Goal: Task Accomplishment & Management: Use online tool/utility

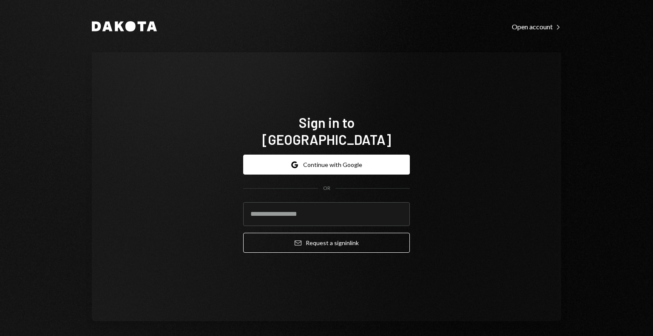
type input "**********"
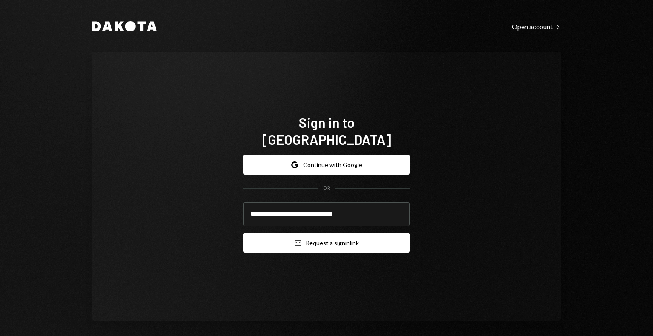
click at [294, 233] on button "Email Request a sign in link" at bounding box center [326, 243] width 167 height 20
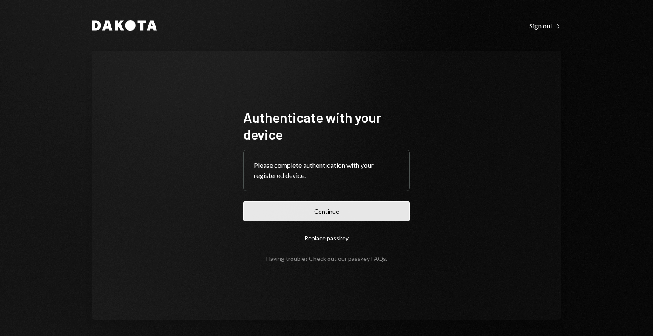
click at [343, 212] on button "Continue" at bounding box center [326, 211] width 167 height 20
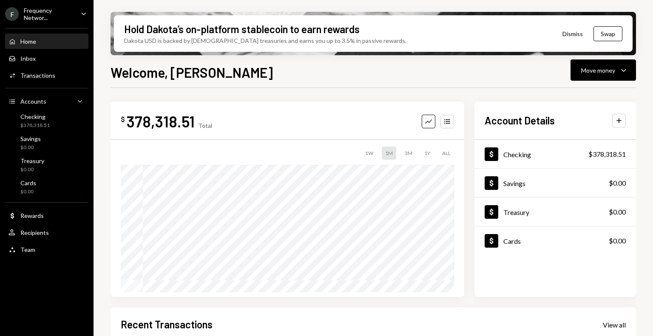
click at [58, 9] on div "Frequency Networ..." at bounding box center [49, 14] width 50 height 14
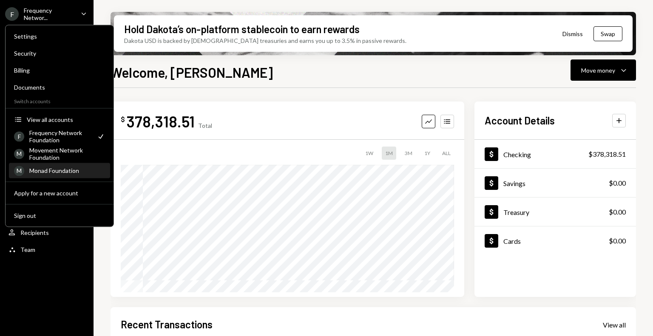
click at [54, 172] on div "Monad Foundation" at bounding box center [67, 170] width 76 height 7
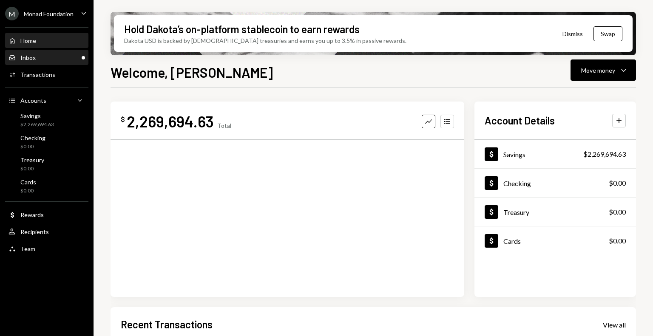
click at [57, 59] on div "Inbox Inbox" at bounding box center [47, 58] width 77 height 8
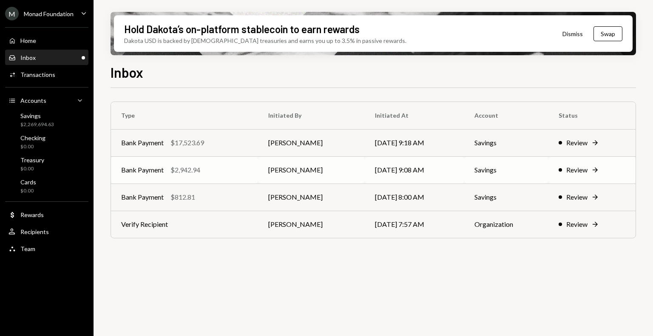
click at [218, 170] on div "Bank Payment $2,942.94" at bounding box center [184, 170] width 127 height 10
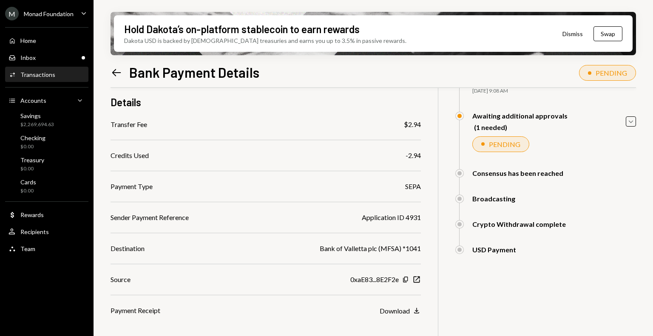
scroll to position [66, 0]
click at [60, 57] on div "Inbox Inbox" at bounding box center [47, 58] width 77 height 8
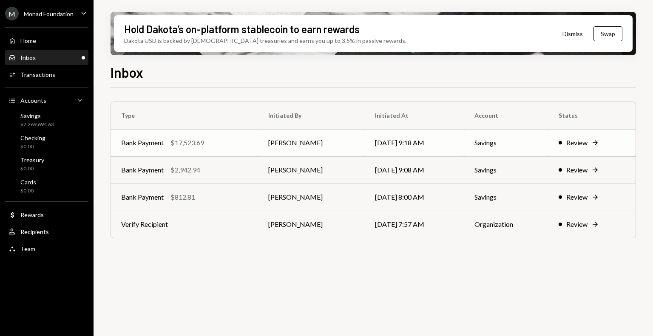
click at [218, 146] on div "Bank Payment $17,523.69" at bounding box center [184, 143] width 127 height 10
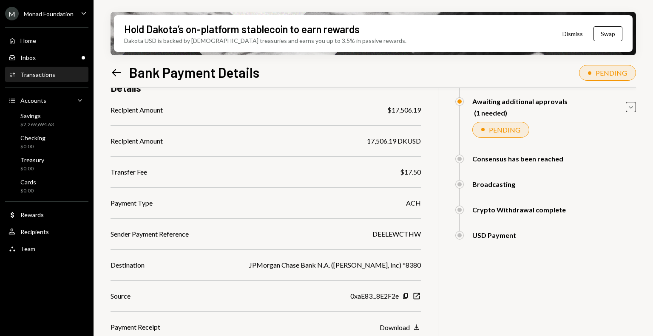
scroll to position [131, 0]
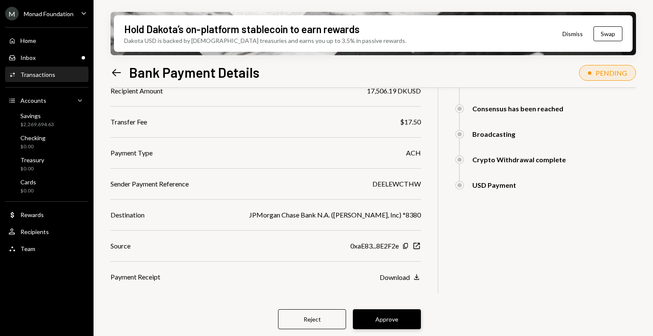
click at [401, 320] on button "Approve" at bounding box center [387, 319] width 68 height 20
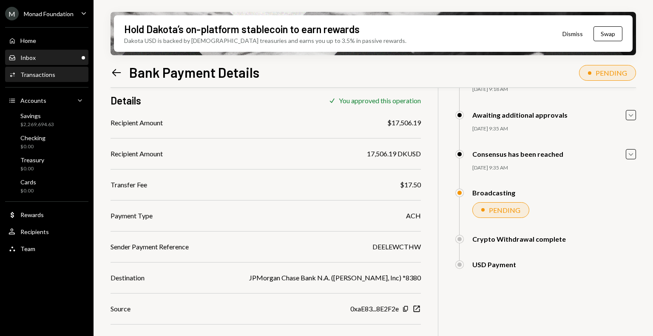
click at [66, 52] on div "Inbox Inbox" at bounding box center [47, 58] width 77 height 14
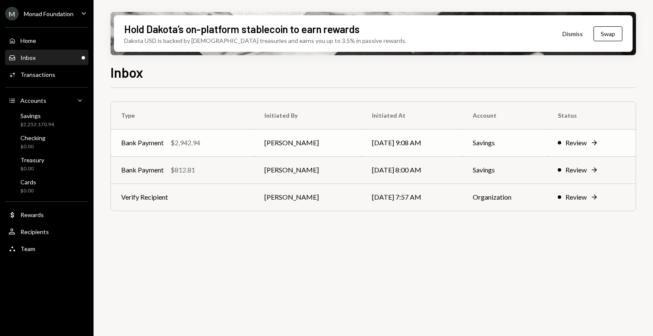
click at [210, 144] on div "Bank Payment $2,942.94" at bounding box center [182, 143] width 123 height 10
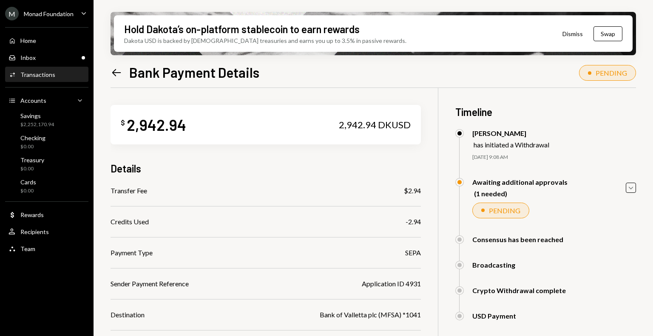
click at [113, 65] on div "Left Arrow Bank Payment Details" at bounding box center [185, 72] width 149 height 17
click at [119, 75] on icon "Left Arrow" at bounding box center [117, 73] width 12 height 12
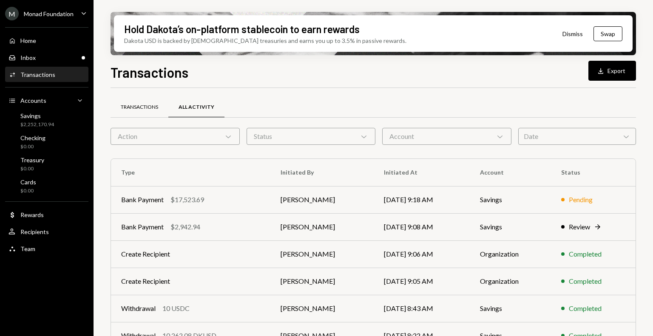
click at [134, 106] on div "Transactions" at bounding box center [139, 107] width 37 height 7
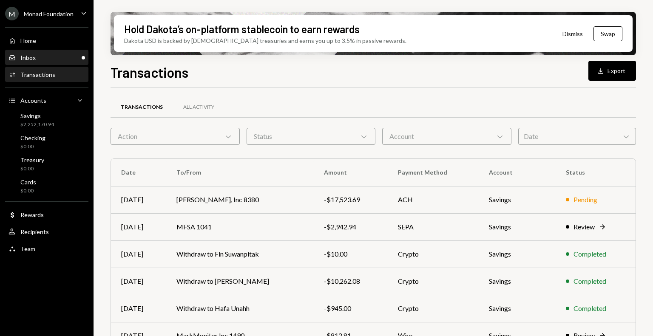
click at [63, 57] on div "Inbox Inbox" at bounding box center [47, 58] width 77 height 8
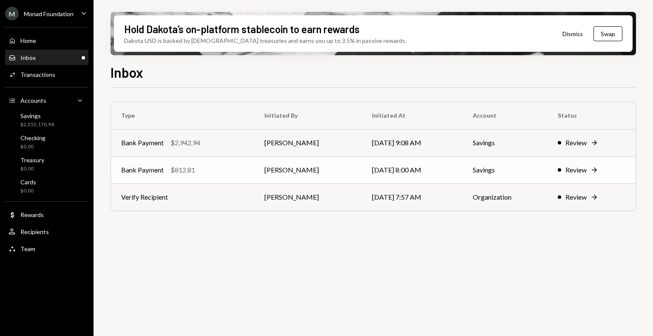
click at [221, 165] on div "Bank Payment $812.81" at bounding box center [182, 170] width 123 height 10
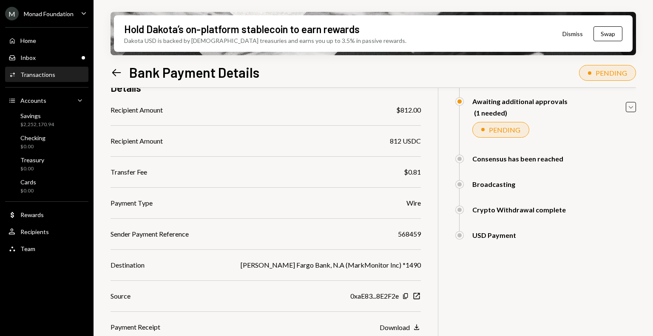
scroll to position [131, 0]
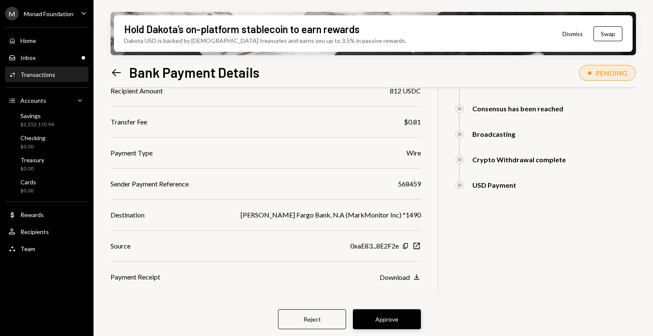
click at [390, 321] on button "Approve" at bounding box center [387, 319] width 68 height 20
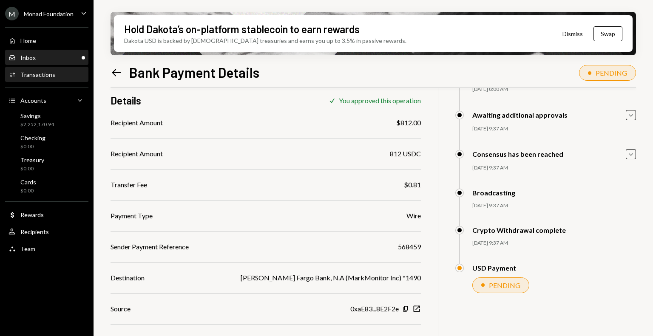
scroll to position [88, 0]
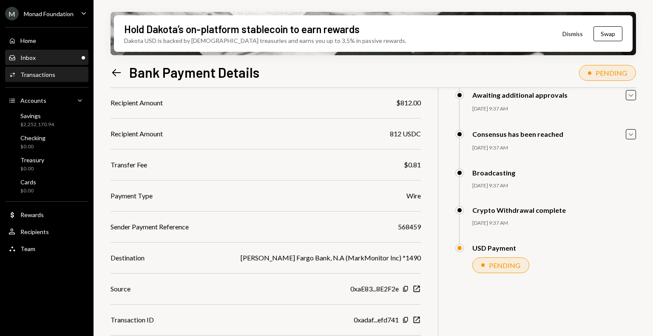
click at [45, 56] on div "Inbox Inbox" at bounding box center [47, 58] width 77 height 8
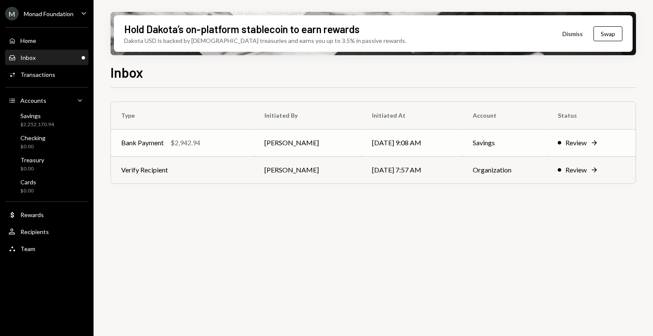
click at [232, 146] on div "Bank Payment $2,942.94" at bounding box center [182, 143] width 123 height 10
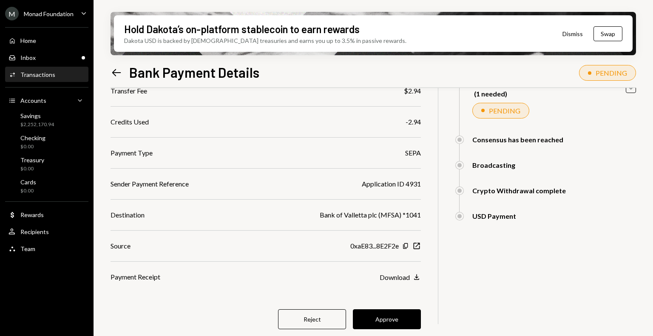
scroll to position [99, 0]
click at [378, 317] on button "Approve" at bounding box center [387, 320] width 68 height 20
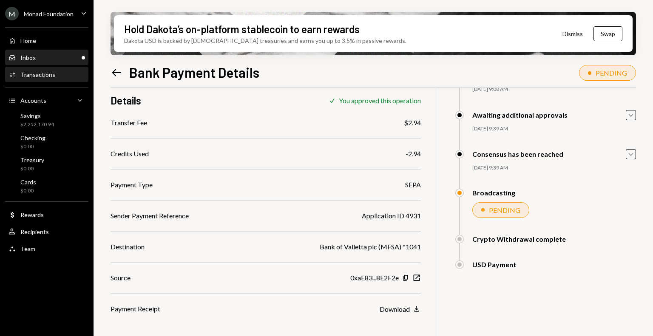
click at [34, 60] on div "Inbox" at bounding box center [27, 57] width 15 height 7
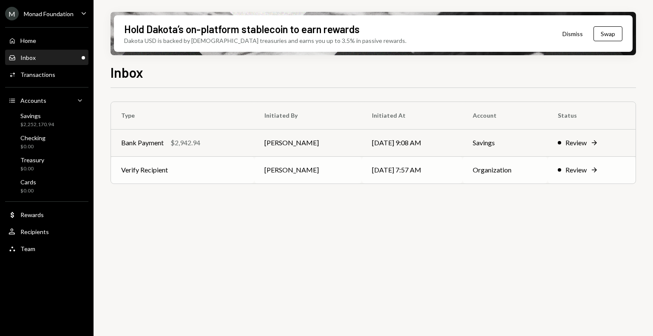
click at [212, 175] on td "Verify Recipient" at bounding box center [182, 169] width 143 height 27
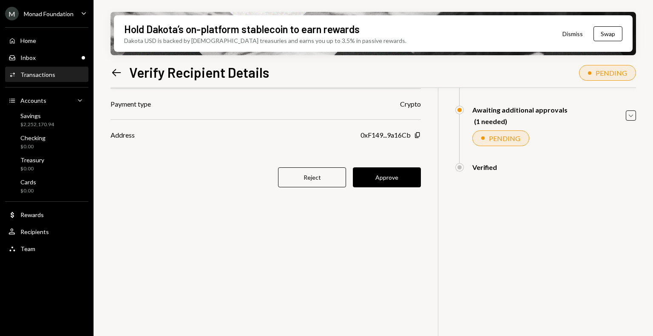
scroll to position [66, 0]
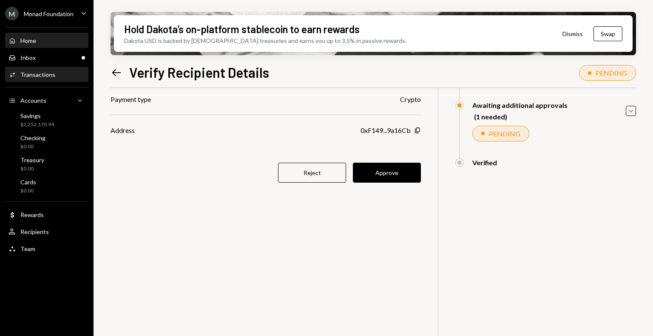
click at [42, 40] on div "Home Home" at bounding box center [47, 41] width 77 height 8
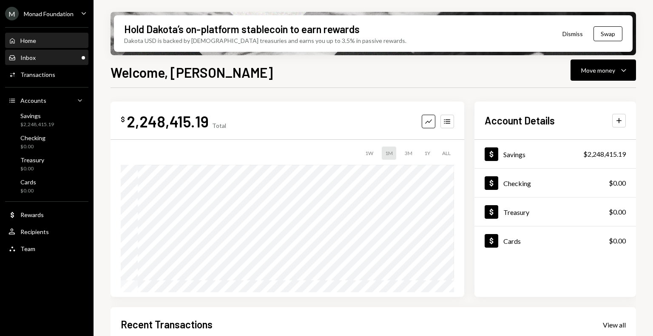
click at [54, 56] on div "Inbox Inbox" at bounding box center [47, 58] width 77 height 8
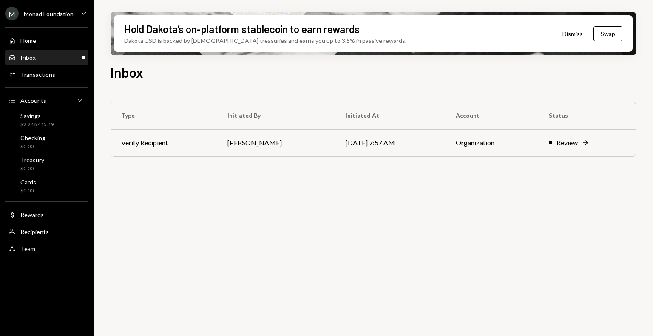
click at [45, 57] on div "Inbox Inbox" at bounding box center [47, 58] width 77 height 8
click at [37, 37] on div "Home Home" at bounding box center [47, 41] width 77 height 8
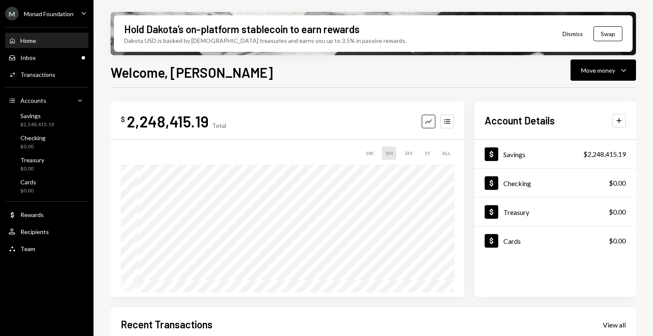
click at [49, 10] on div "Monad Foundation" at bounding box center [49, 13] width 50 height 7
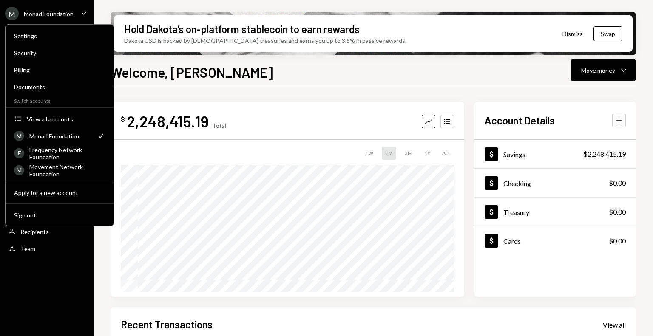
click at [57, 9] on div "M Monad Foundation" at bounding box center [39, 14] width 68 height 14
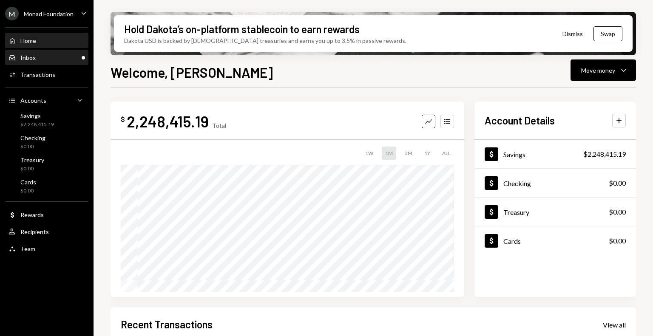
click at [49, 57] on div "Inbox Inbox" at bounding box center [47, 58] width 77 height 8
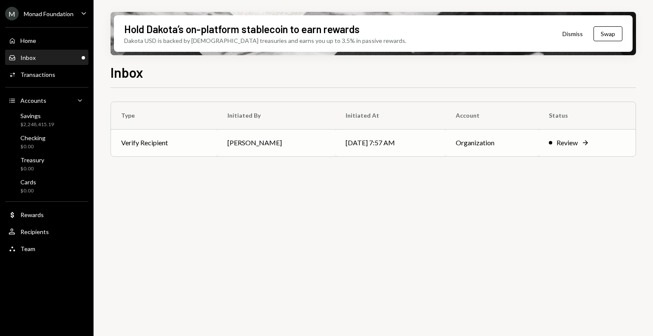
click at [236, 143] on td "[PERSON_NAME]" at bounding box center [276, 142] width 118 height 27
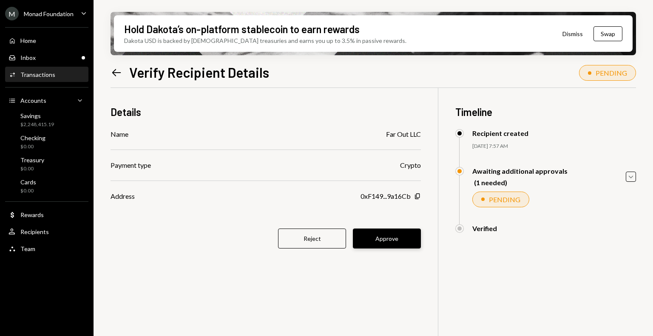
click at [400, 241] on button "Approve" at bounding box center [387, 239] width 68 height 20
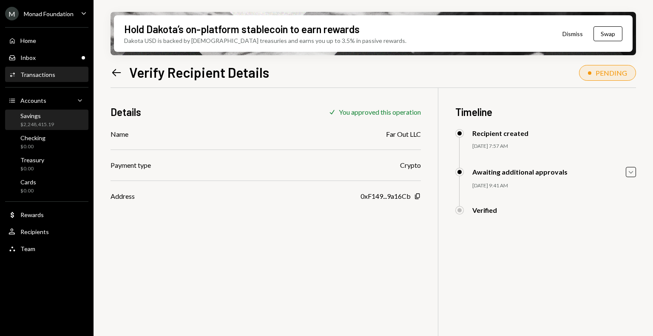
click at [47, 119] on div "Savings" at bounding box center [37, 115] width 34 height 7
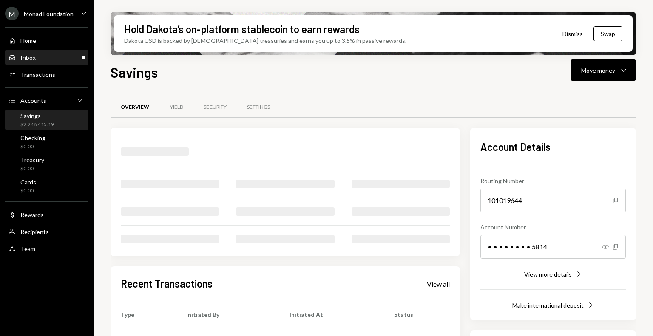
click at [36, 54] on div "Inbox Inbox" at bounding box center [47, 58] width 77 height 8
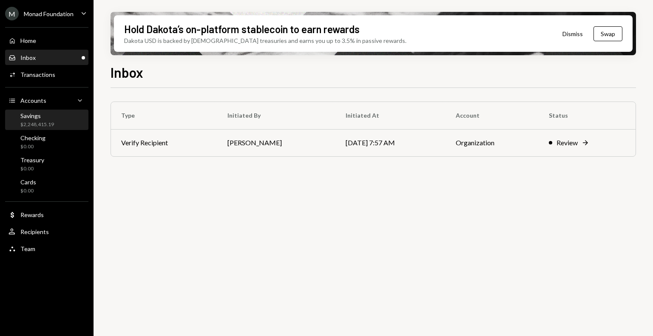
click at [53, 120] on div "Savings $2,248,415.19" at bounding box center [37, 120] width 34 height 16
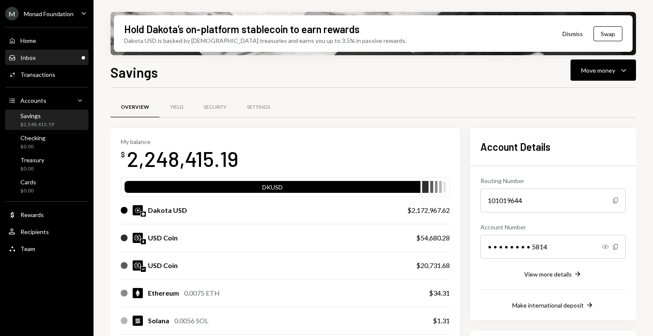
click at [48, 57] on div "Inbox Inbox" at bounding box center [47, 58] width 77 height 8
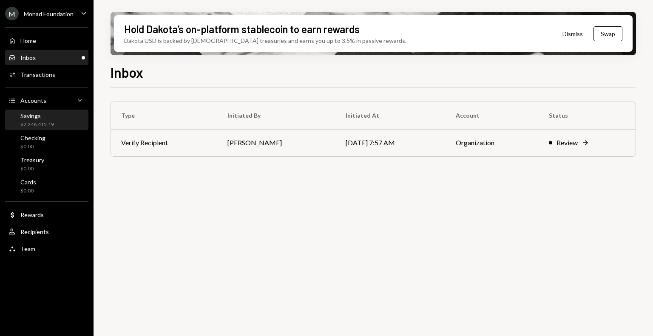
click at [55, 119] on div "Savings $2,248,415.19" at bounding box center [47, 120] width 77 height 16
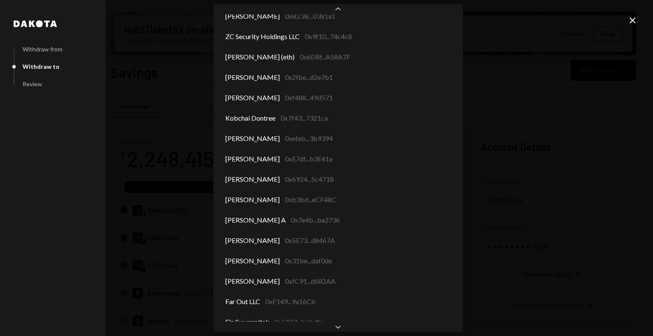
scroll to position [4544, 0]
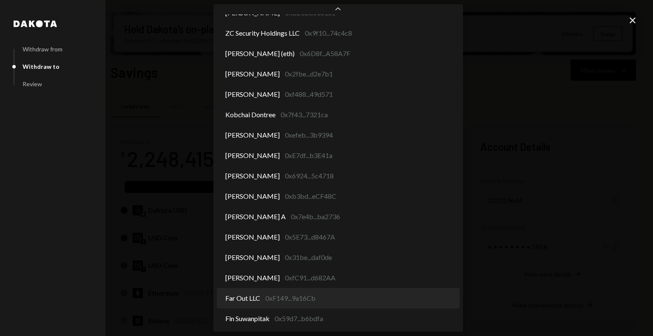
select select "**********"
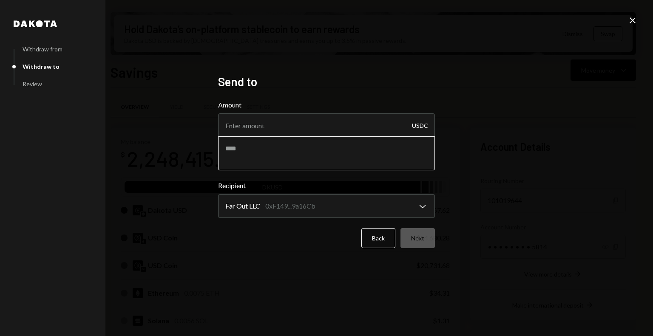
click at [288, 153] on textarea at bounding box center [326, 153] width 217 height 34
type textarea "**********"
click at [282, 124] on input "Amount" at bounding box center [326, 125] width 217 height 24
type input "10"
click at [403, 238] on button "Next" at bounding box center [417, 238] width 34 height 20
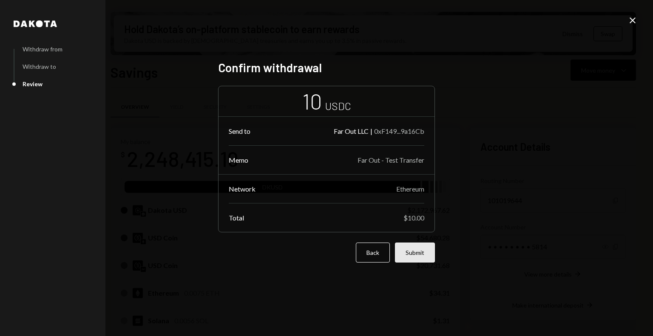
click at [421, 248] on button "Submit" at bounding box center [415, 253] width 40 height 20
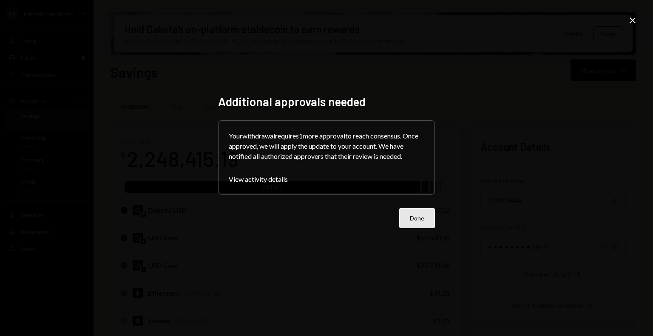
click at [411, 221] on button "Done" at bounding box center [417, 218] width 36 height 20
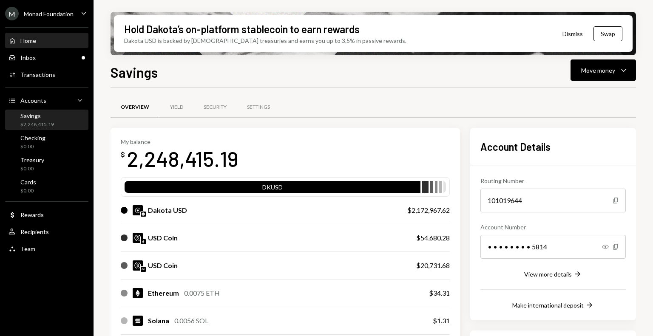
click at [48, 36] on div "Home Home" at bounding box center [47, 41] width 77 height 14
